Goal: Task Accomplishment & Management: Complete application form

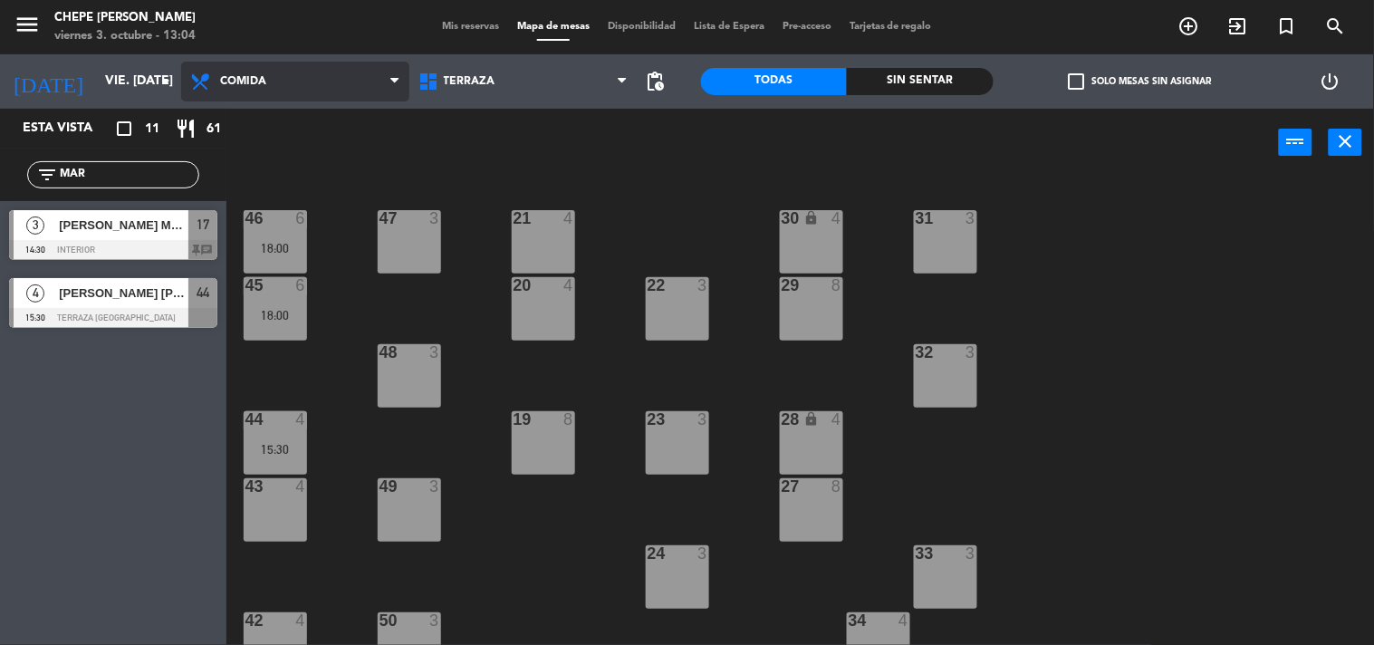
click at [336, 83] on span "Comida" at bounding box center [295, 82] width 228 height 40
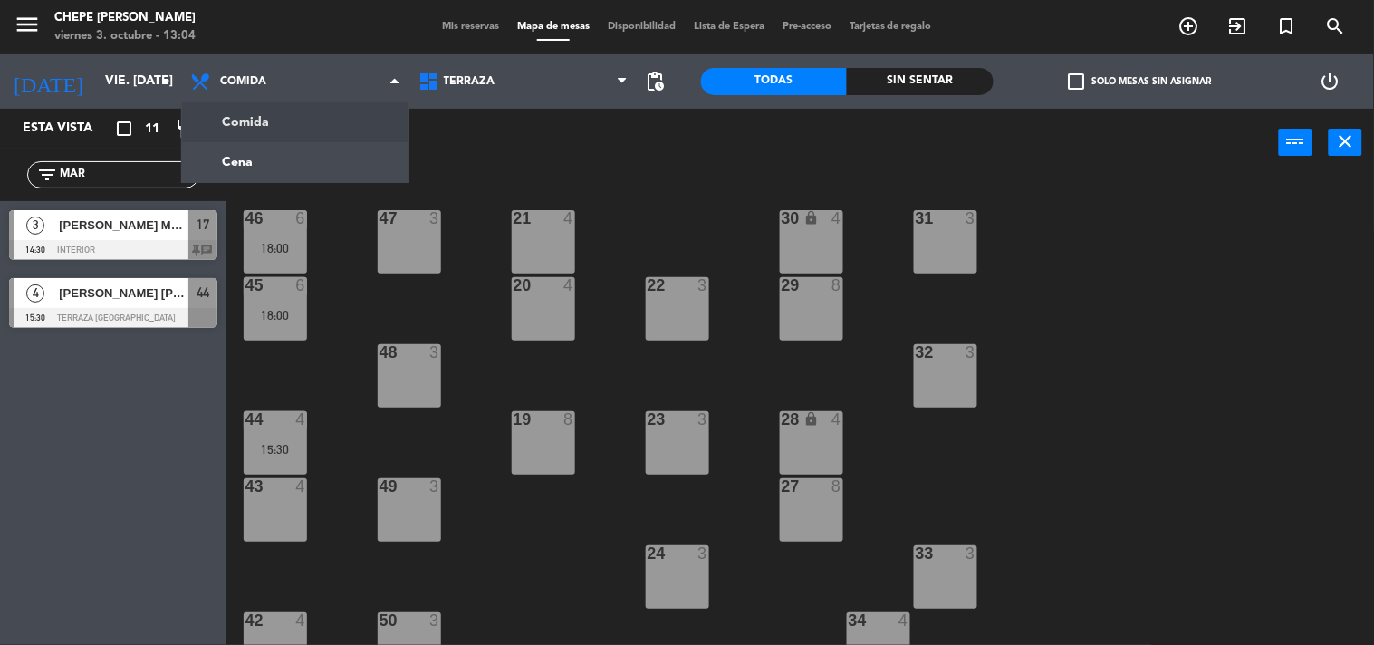
click at [484, 138] on div "power_input close" at bounding box center [752, 143] width 1053 height 69
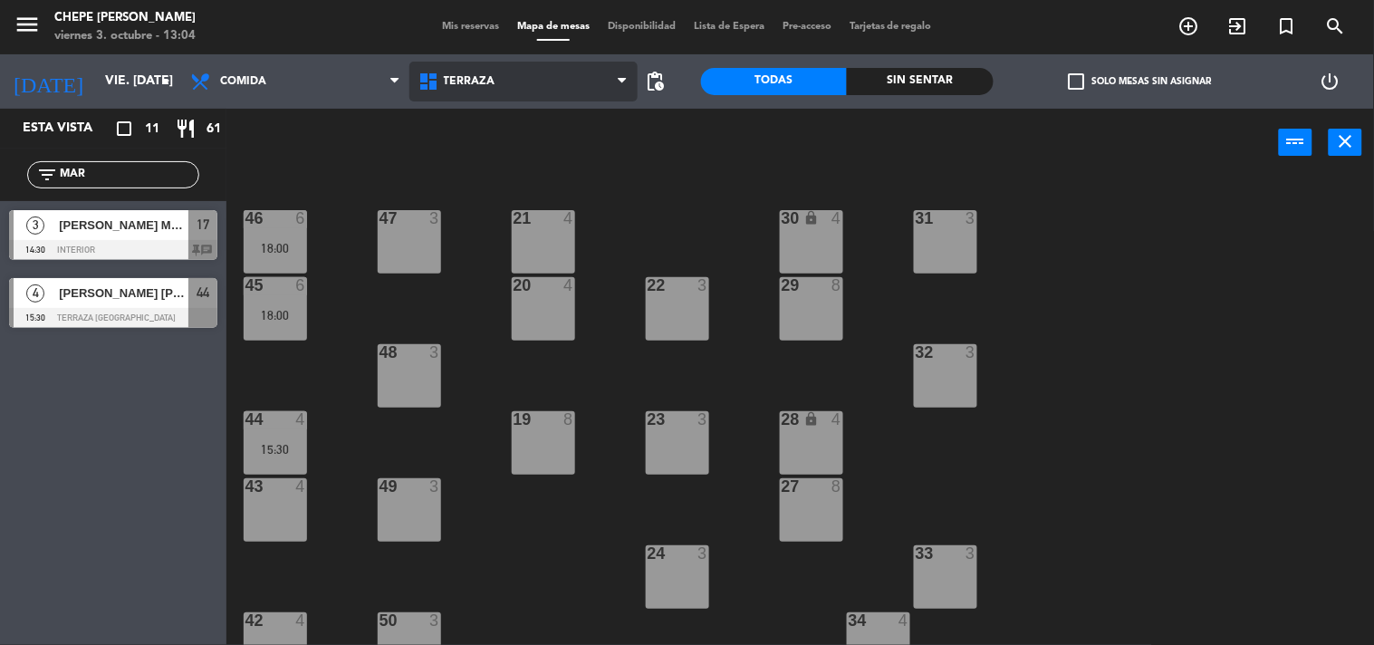
click at [485, 89] on span "Terraza" at bounding box center [523, 82] width 228 height 40
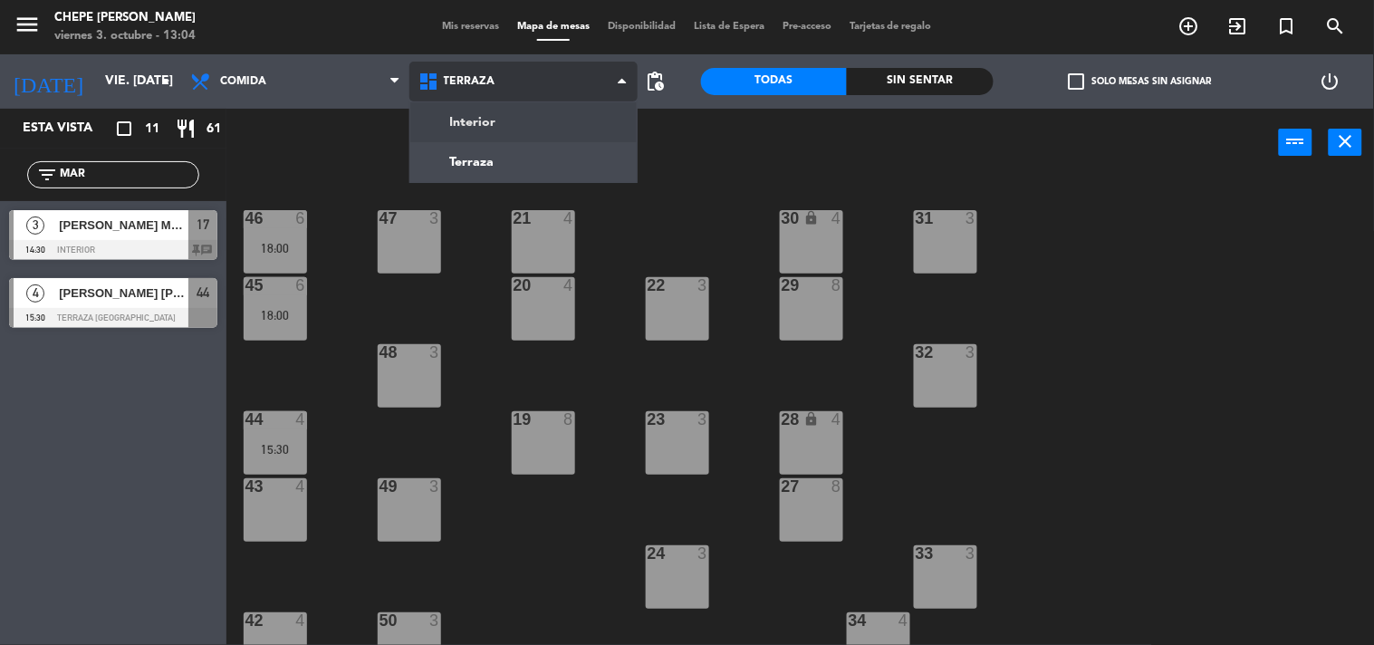
click at [491, 120] on ng-component "menu Chepe [PERSON_NAME] viernes 3. octubre - 13:04 Mis reservas Mapa de mesas …" at bounding box center [687, 323] width 1374 height 646
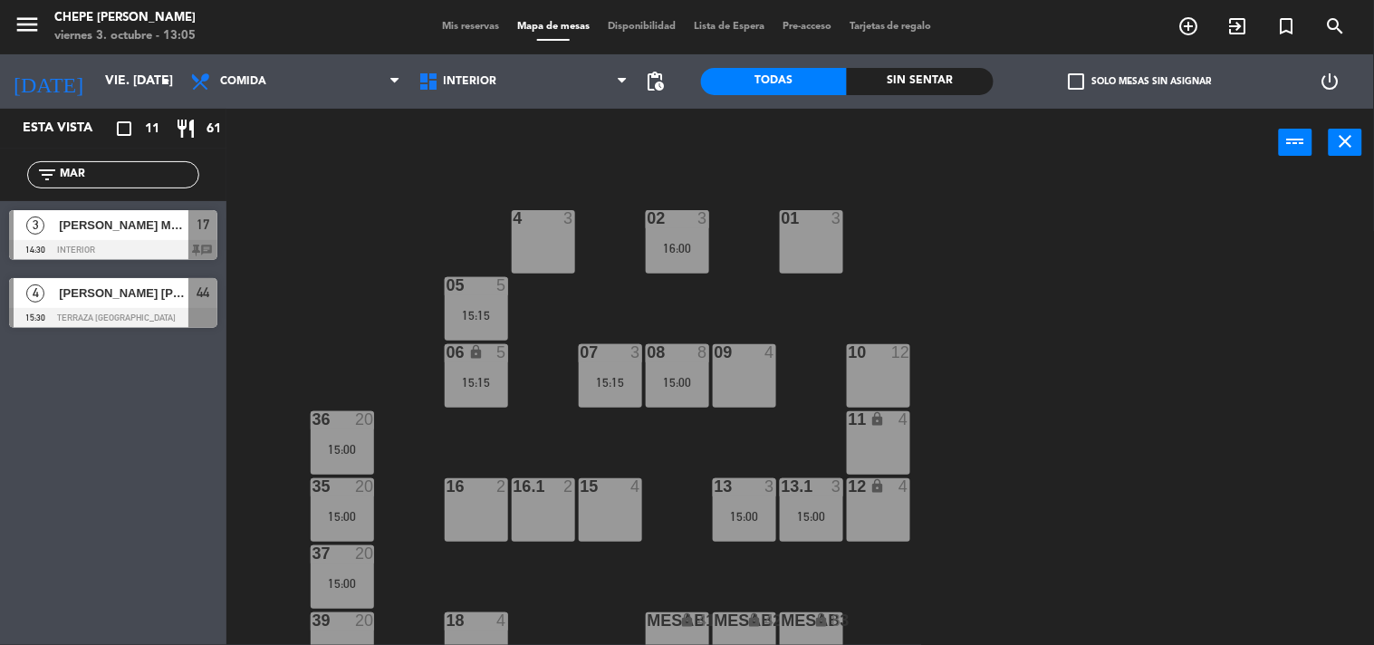
click at [981, 243] on div "02 3 16:00 4 3 01 3 05 5 15:15 06 lock 5 15:15 07 3 15:15 09 4 10 12 08 8 15:00…" at bounding box center [807, 412] width 1134 height 468
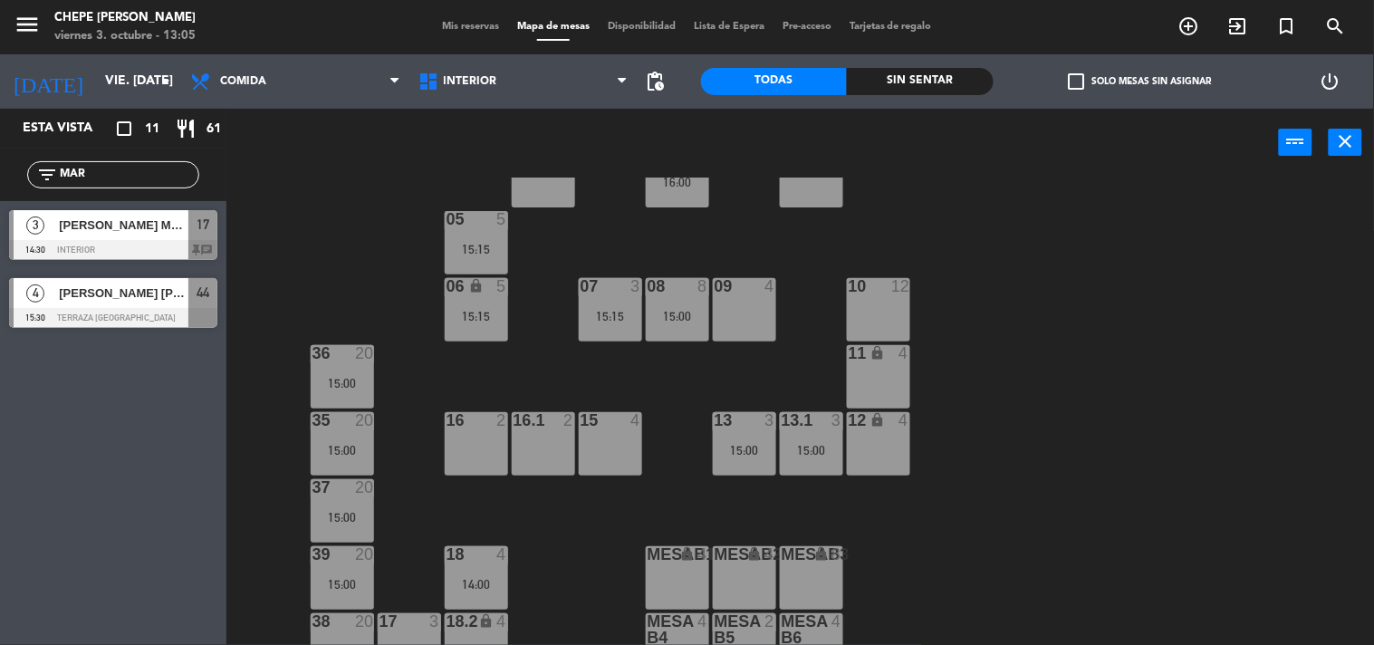
scroll to position [96, 0]
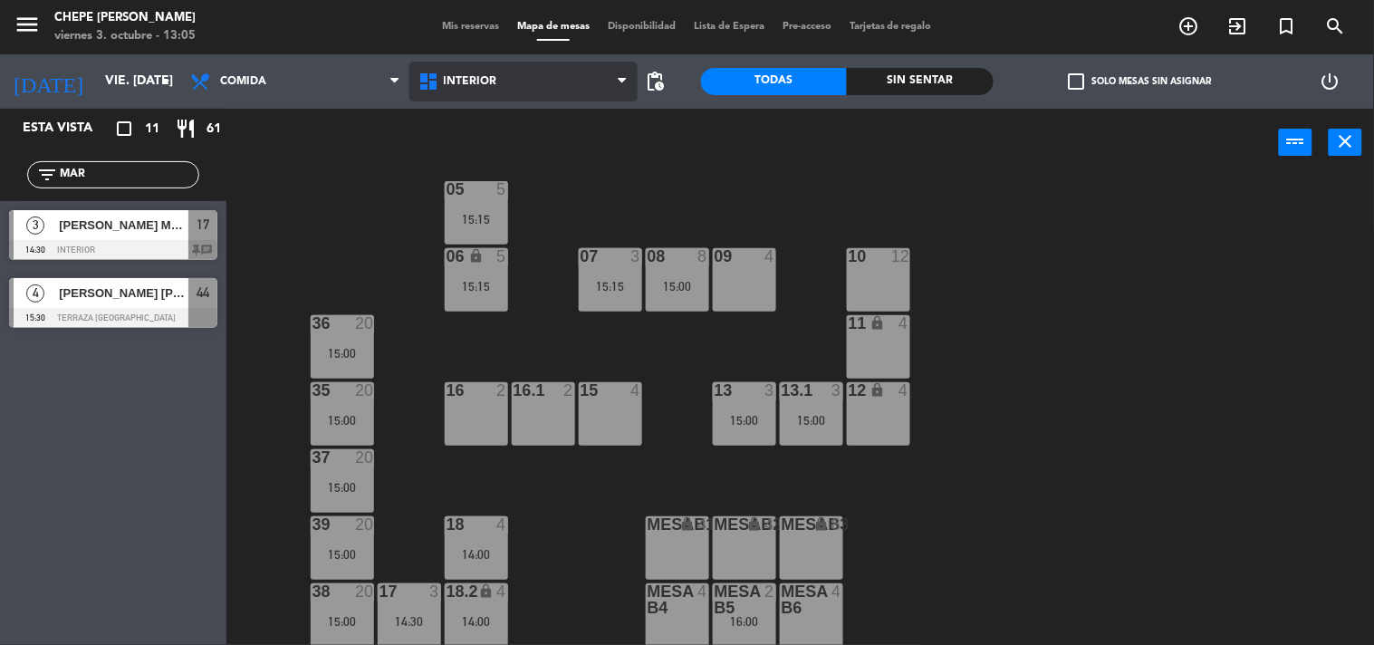
click at [528, 86] on span "Interior" at bounding box center [523, 82] width 228 height 40
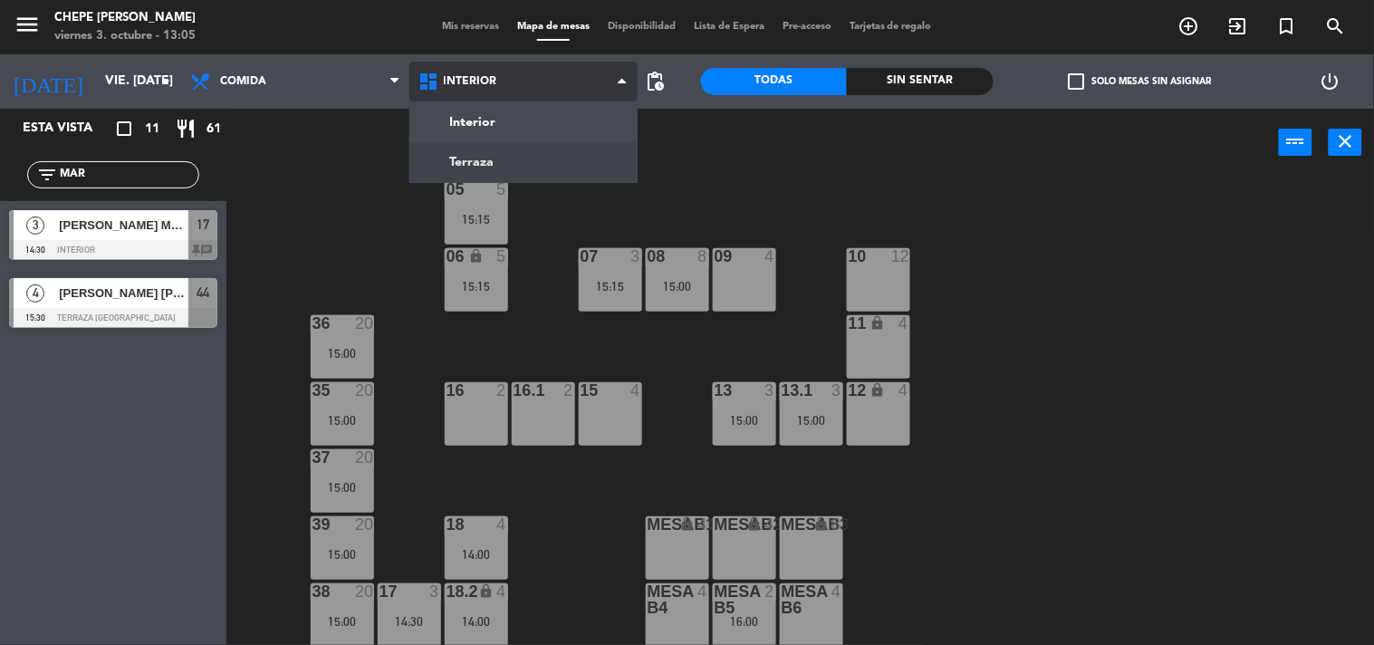
click at [508, 174] on ng-component "menu Chepe [PERSON_NAME] viernes 3. octubre - 13:05 Mis reservas Mapa de mesas …" at bounding box center [687, 323] width 1374 height 646
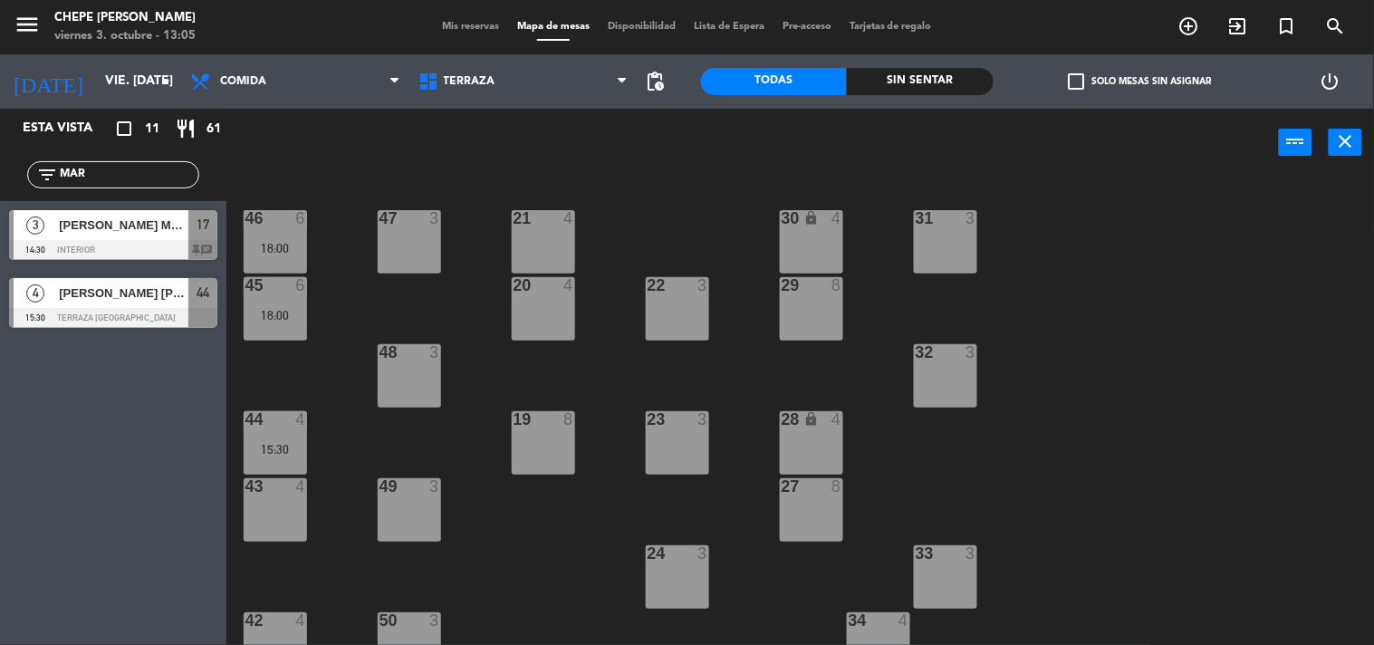
scroll to position [201, 0]
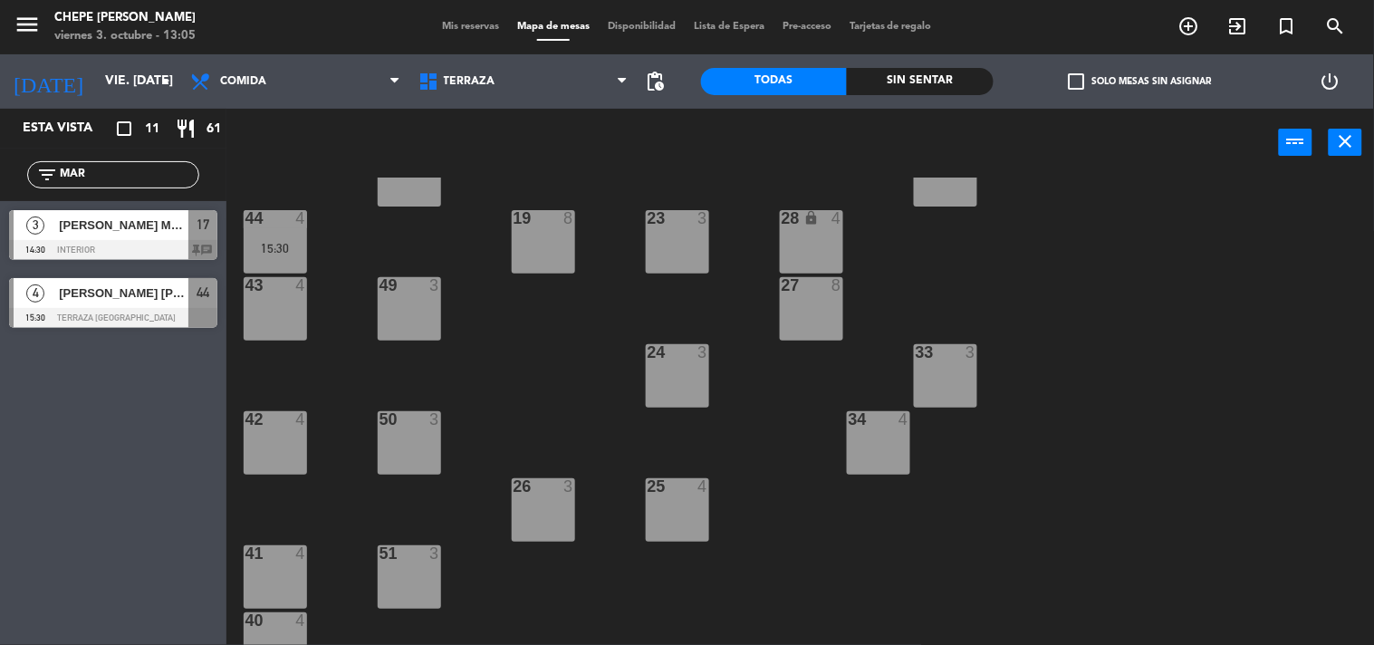
click at [272, 553] on div at bounding box center [275, 553] width 30 height 16
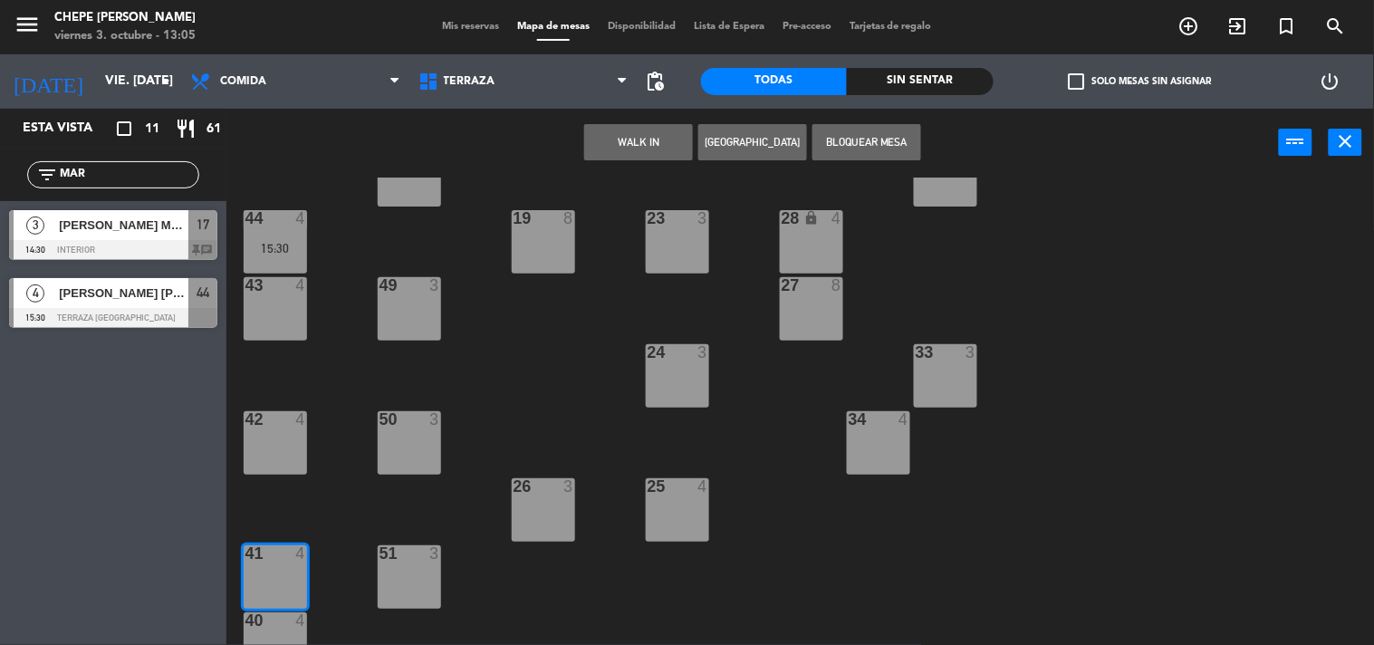
click at [765, 120] on div "WALK IN [GEOGRAPHIC_DATA] Bloquear Mesa power_input close" at bounding box center [752, 143] width 1053 height 69
click at [766, 142] on button "[GEOGRAPHIC_DATA]" at bounding box center [752, 142] width 109 height 36
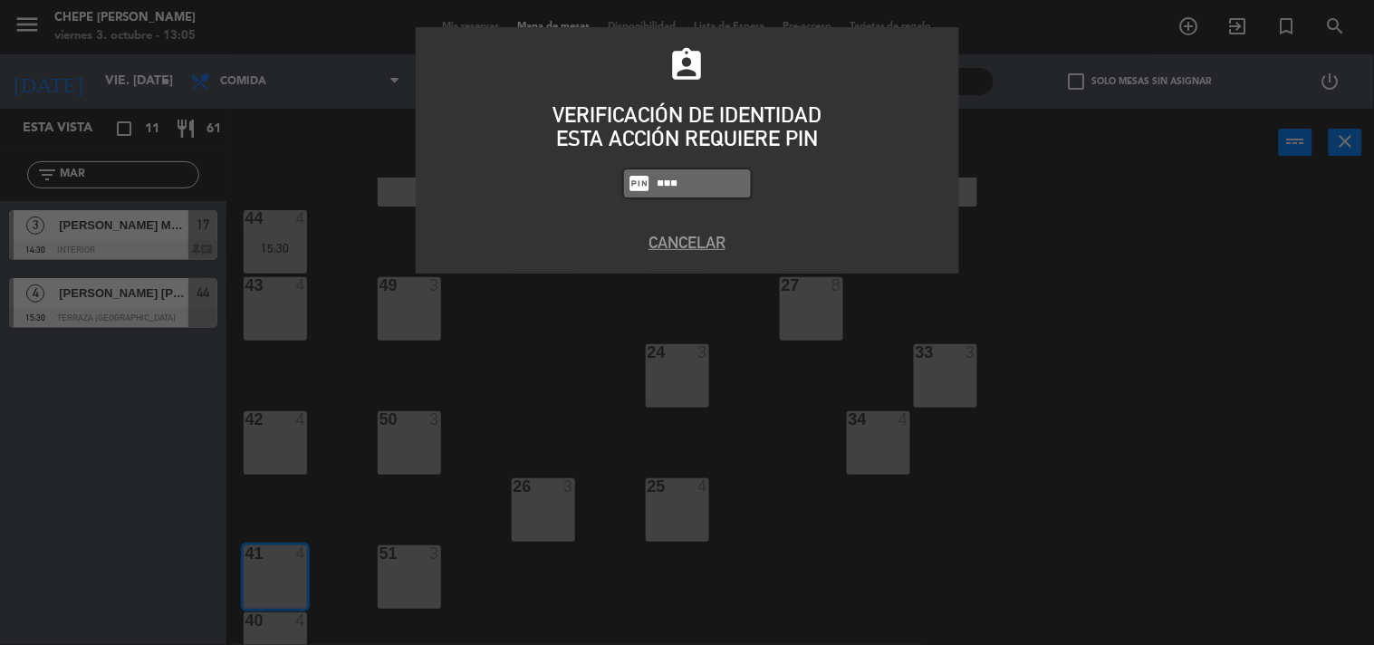
type input "5257"
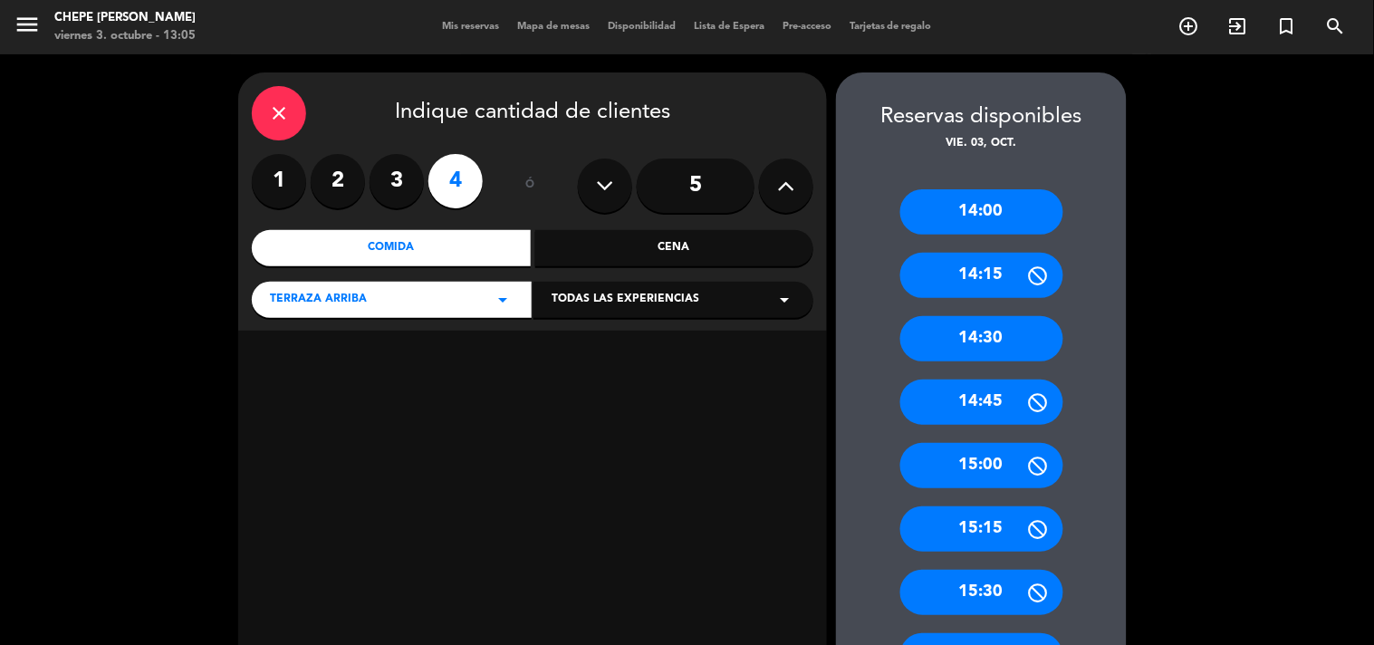
click at [1010, 213] on div "14:00" at bounding box center [981, 211] width 163 height 45
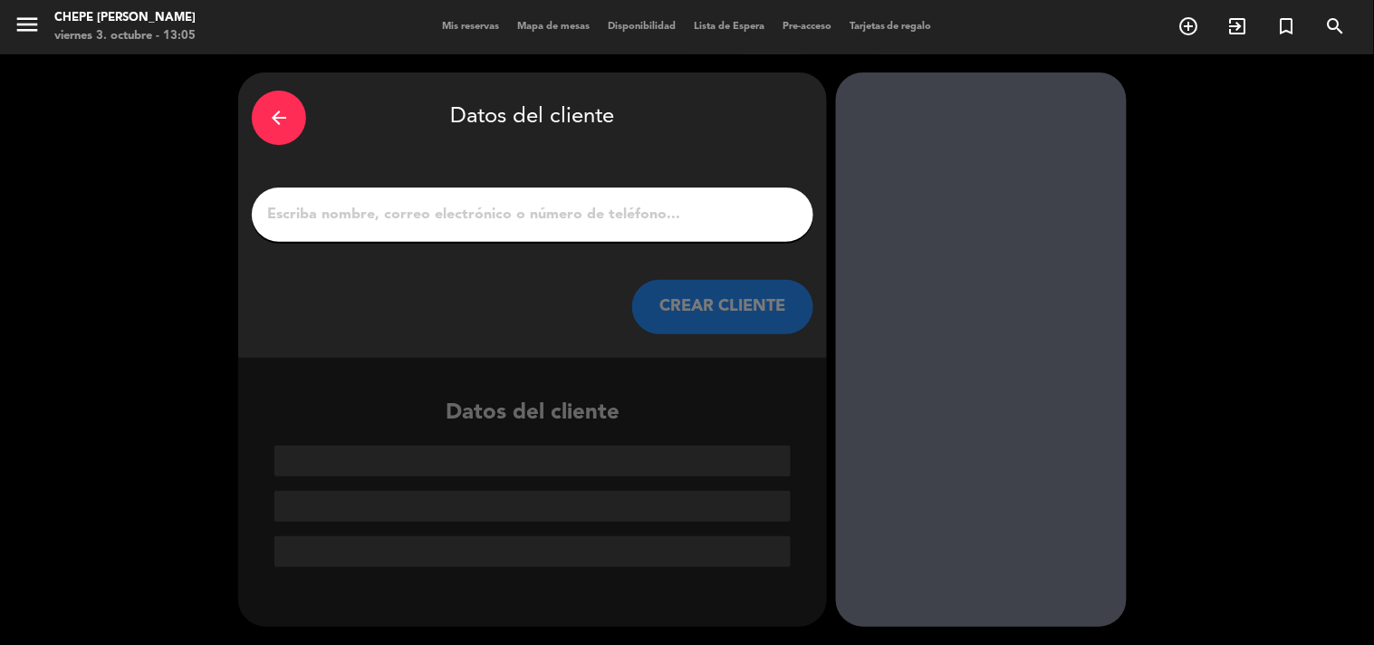
click at [527, 212] on input "1" at bounding box center [532, 214] width 534 height 25
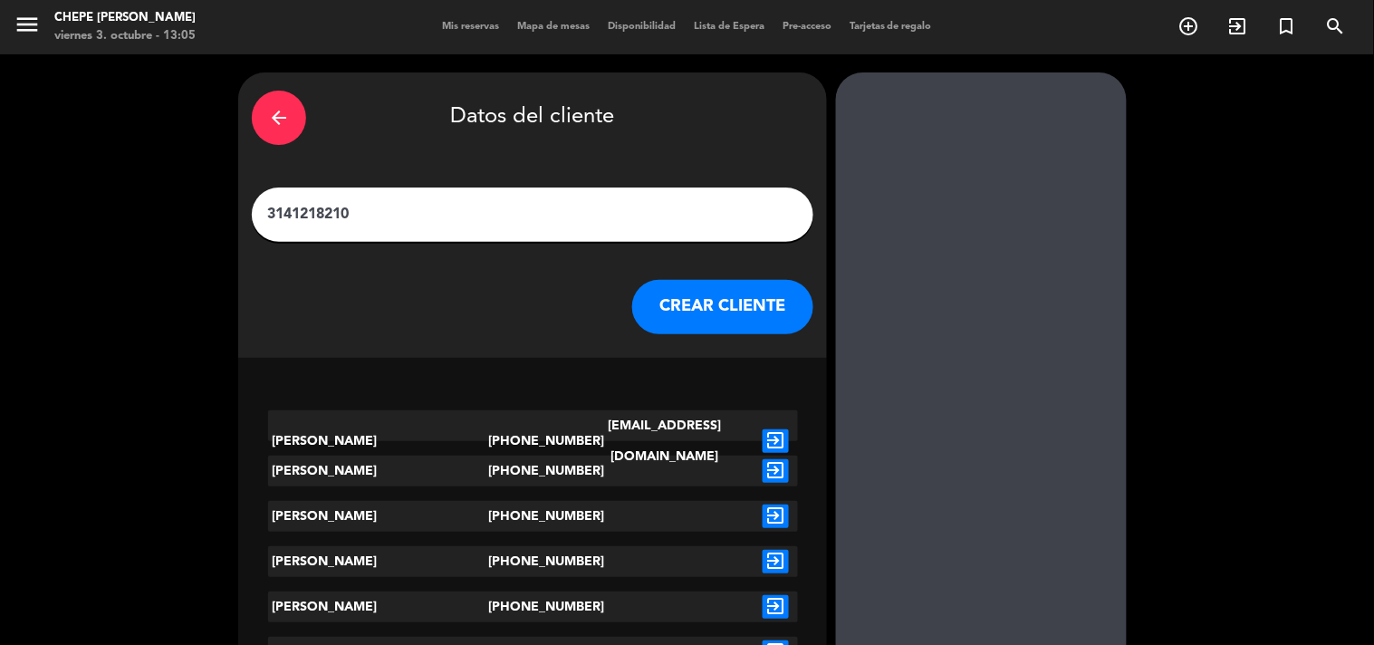
type input "3141218210"
click at [775, 429] on icon "exit_to_app" at bounding box center [776, 441] width 26 height 24
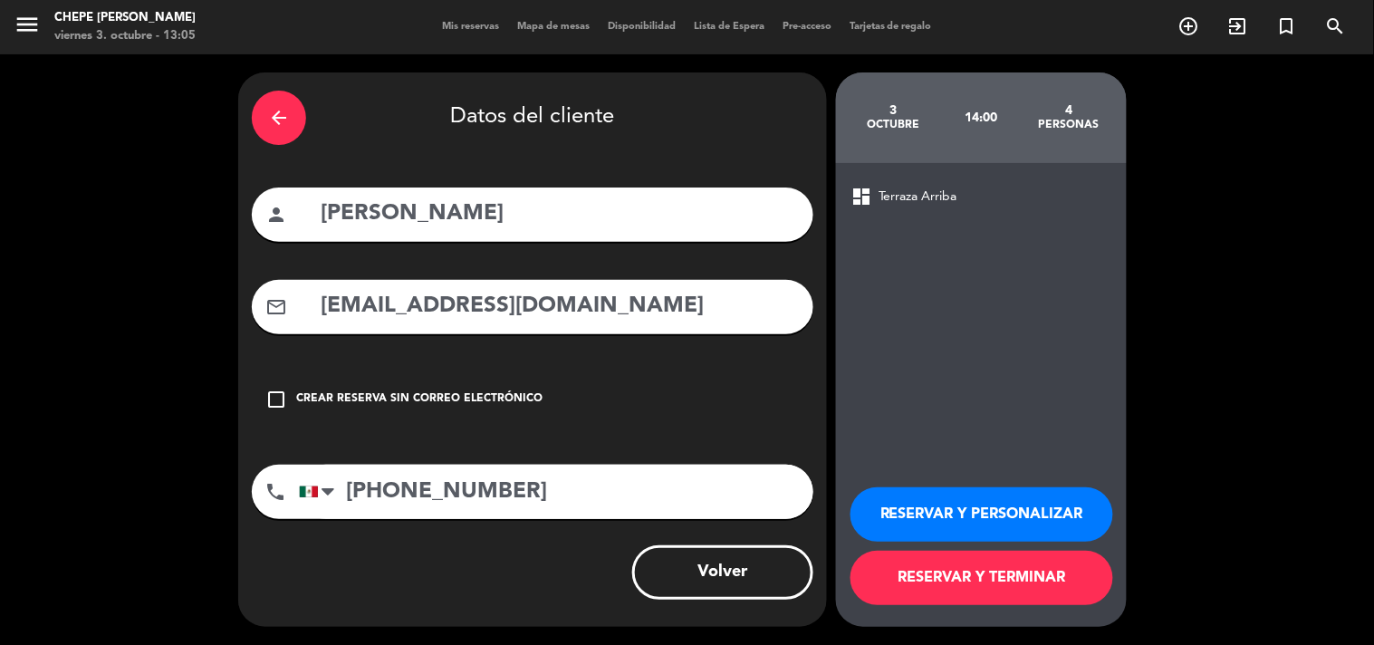
click at [976, 521] on button "RESERVAR Y PERSONALIZAR" at bounding box center [982, 514] width 263 height 54
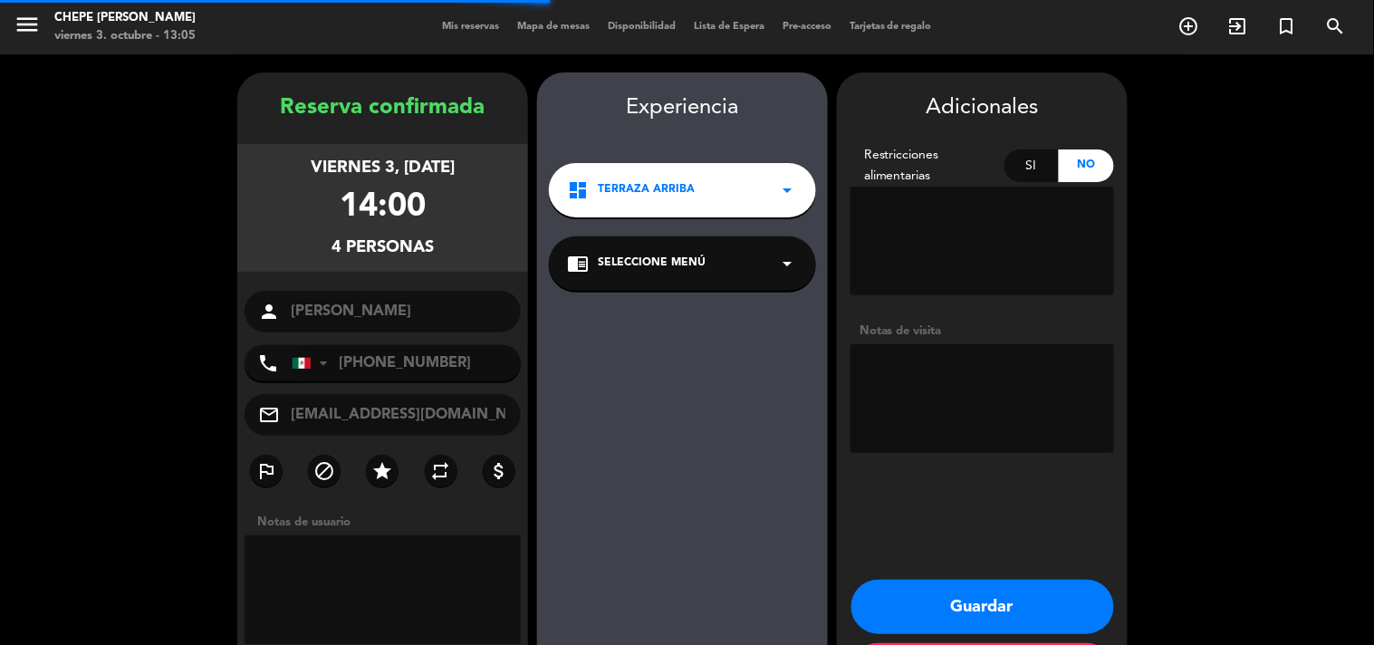
scroll to position [72, 0]
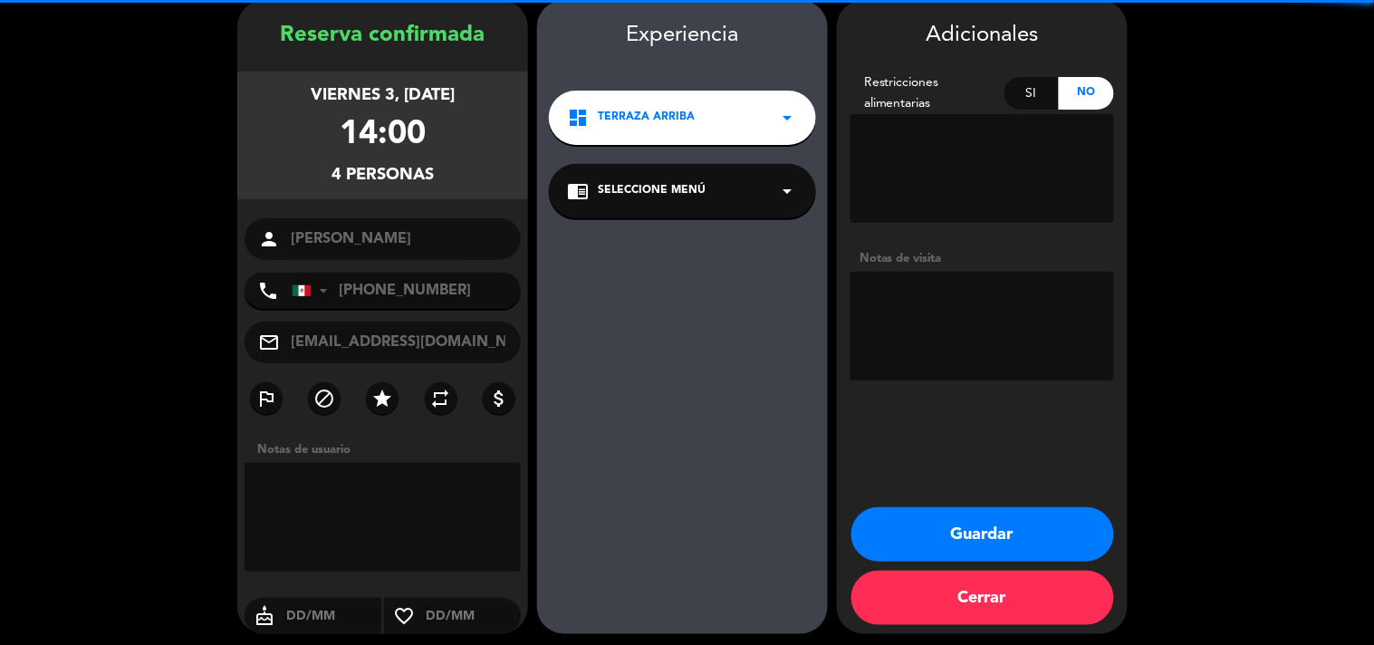
click at [949, 336] on textarea at bounding box center [983, 326] width 264 height 109
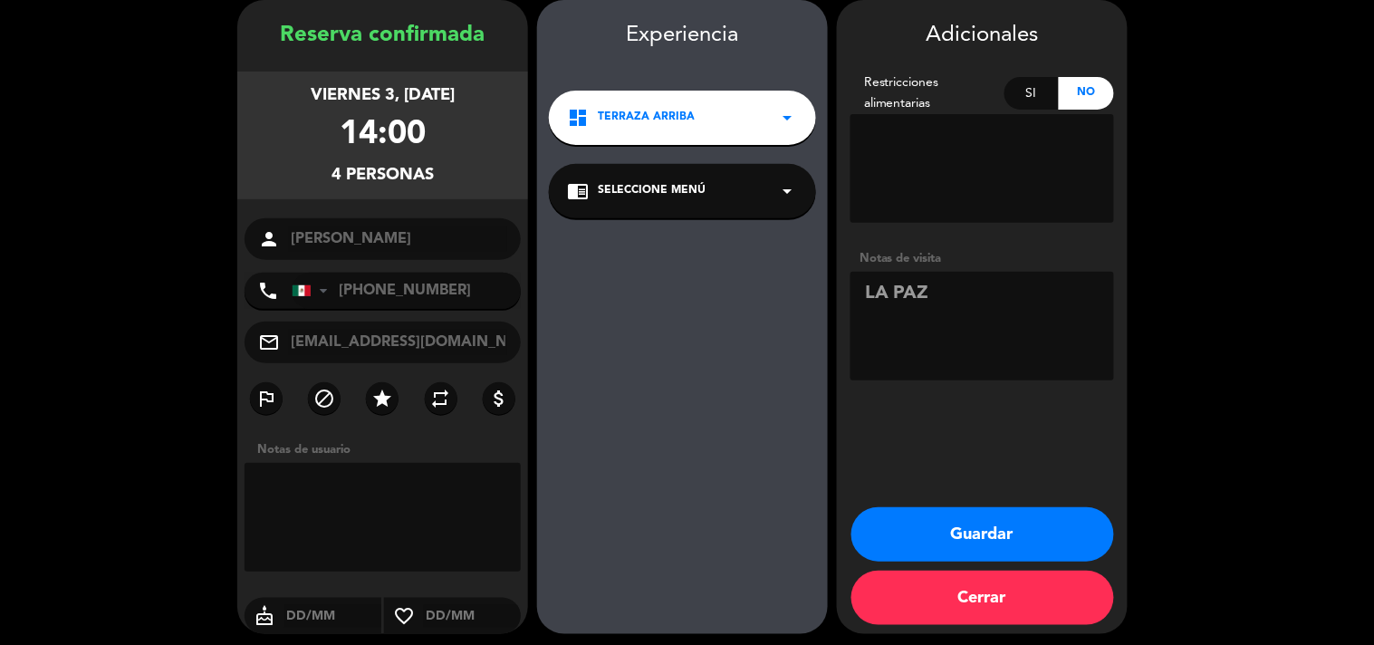
type textarea "LA PAZ"
click at [996, 544] on button "Guardar" at bounding box center [983, 534] width 263 height 54
